Goal: Check status: Check status

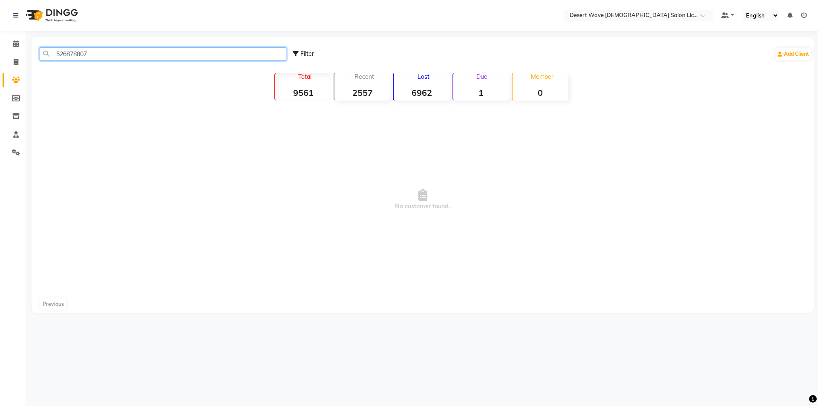
click at [100, 53] on input "526878807" at bounding box center [163, 53] width 247 height 13
type input "5"
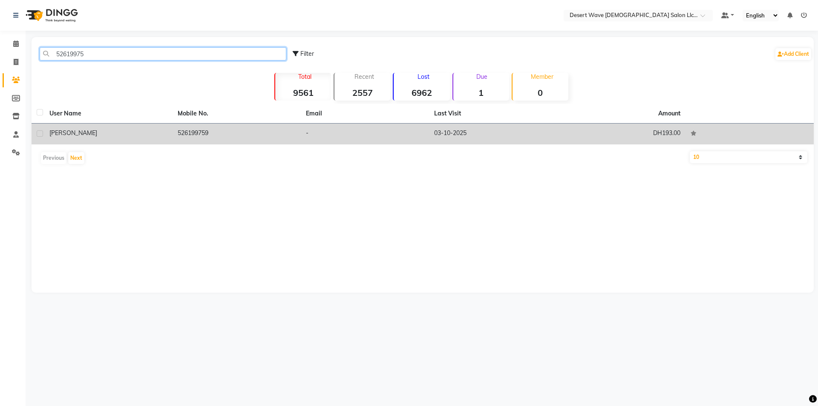
type input "52619975"
click at [370, 139] on td "-" at bounding box center [365, 134] width 128 height 21
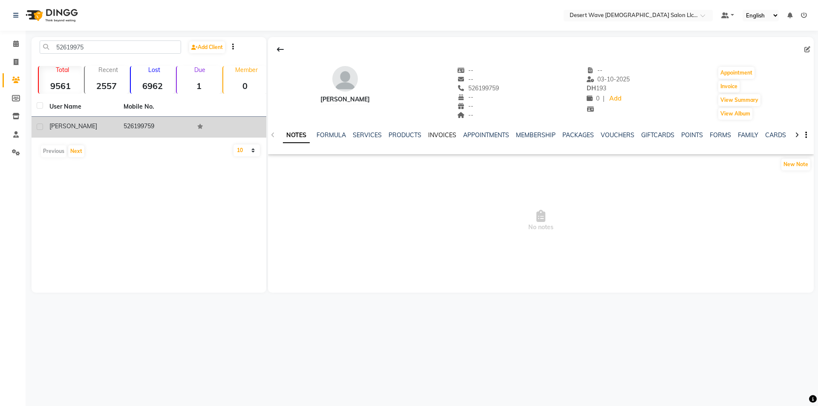
click at [444, 136] on link "INVOICES" at bounding box center [442, 135] width 28 height 8
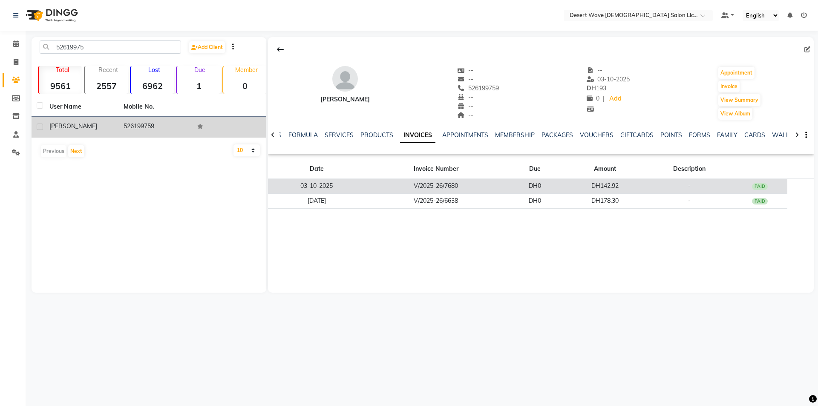
click at [457, 187] on td "V/2025-26/7680" at bounding box center [436, 186] width 142 height 15
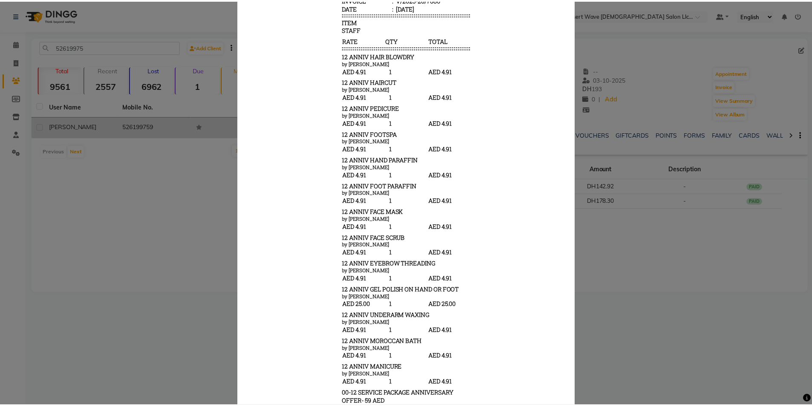
scroll to position [256, 0]
